Goal: Go to known website: Go to known website

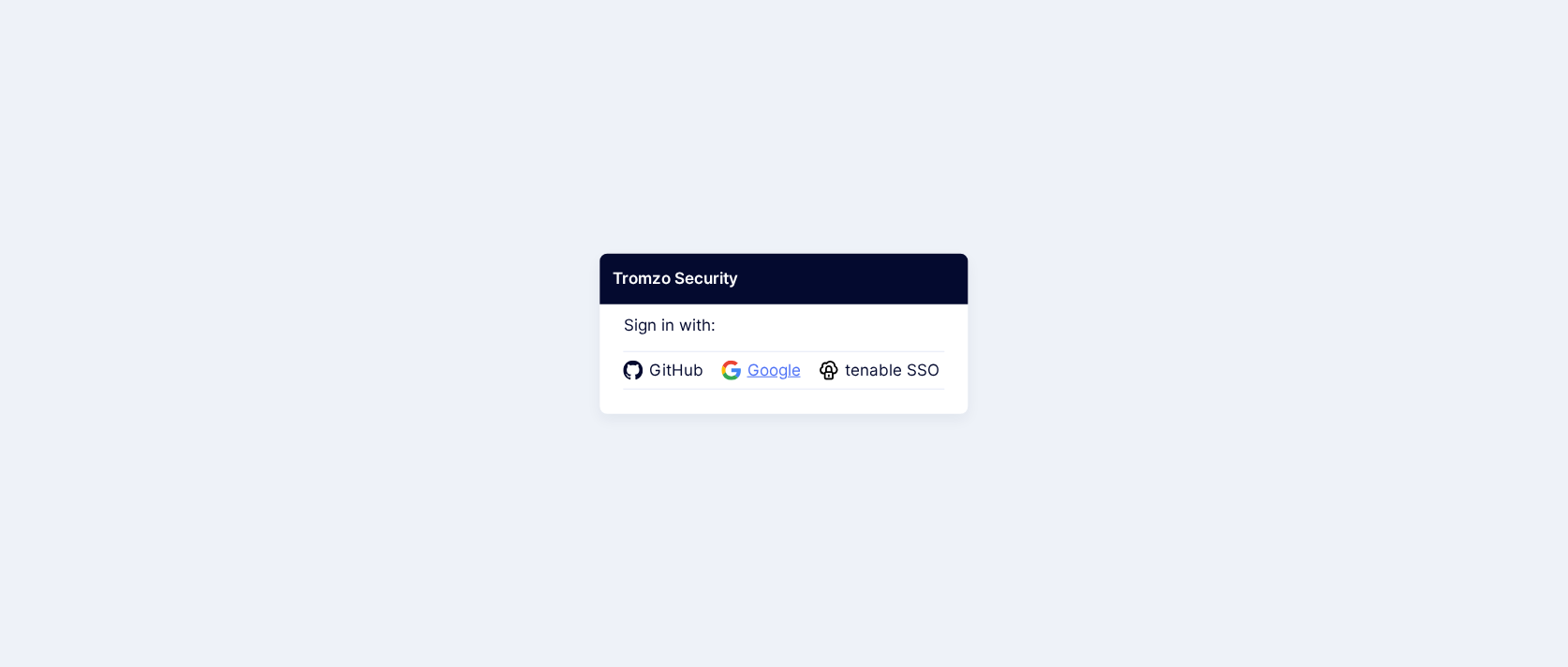
click at [737, 371] on icon at bounding box center [737, 373] width 10 height 10
